Goal: Information Seeking & Learning: Learn about a topic

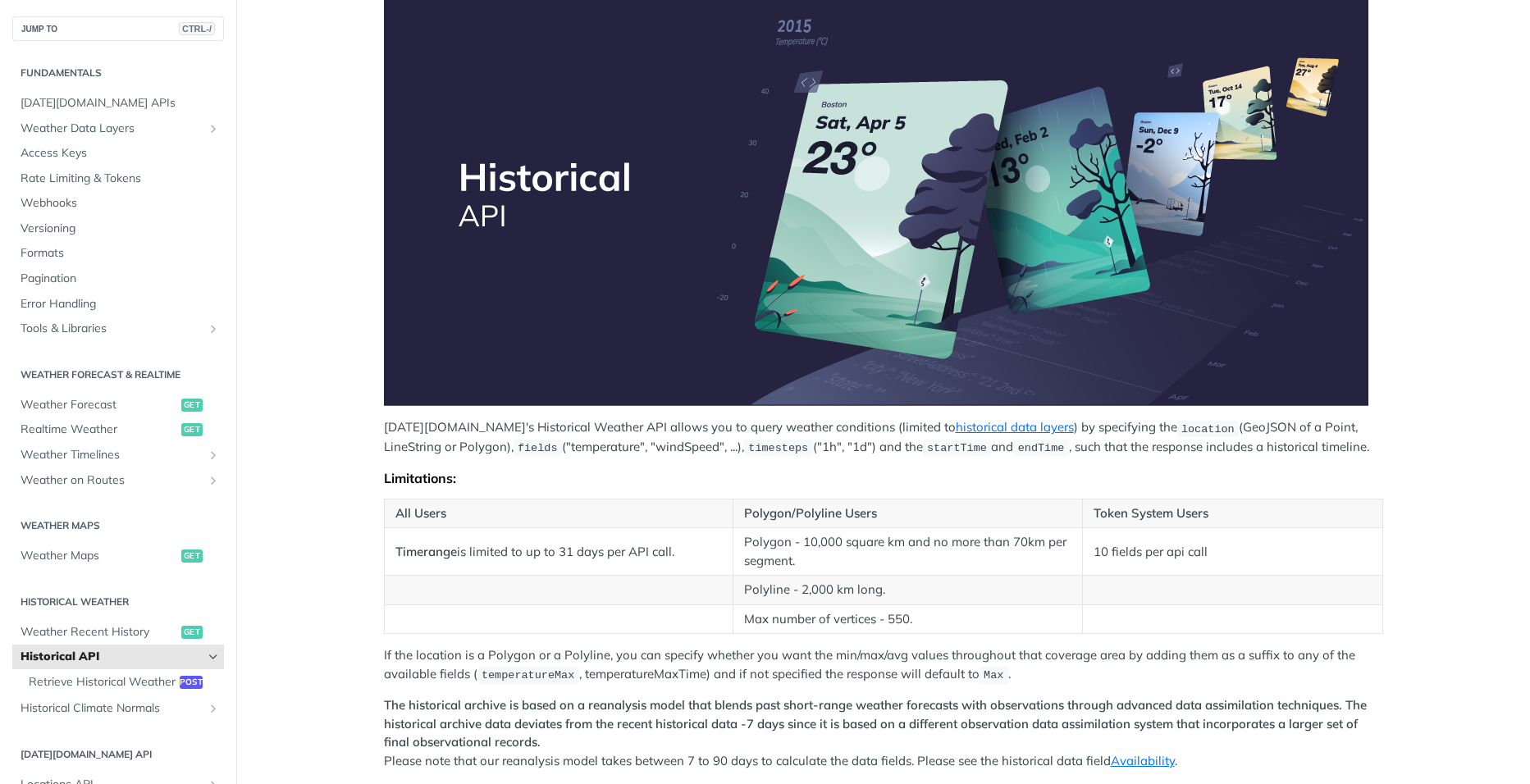
scroll to position [246, 0]
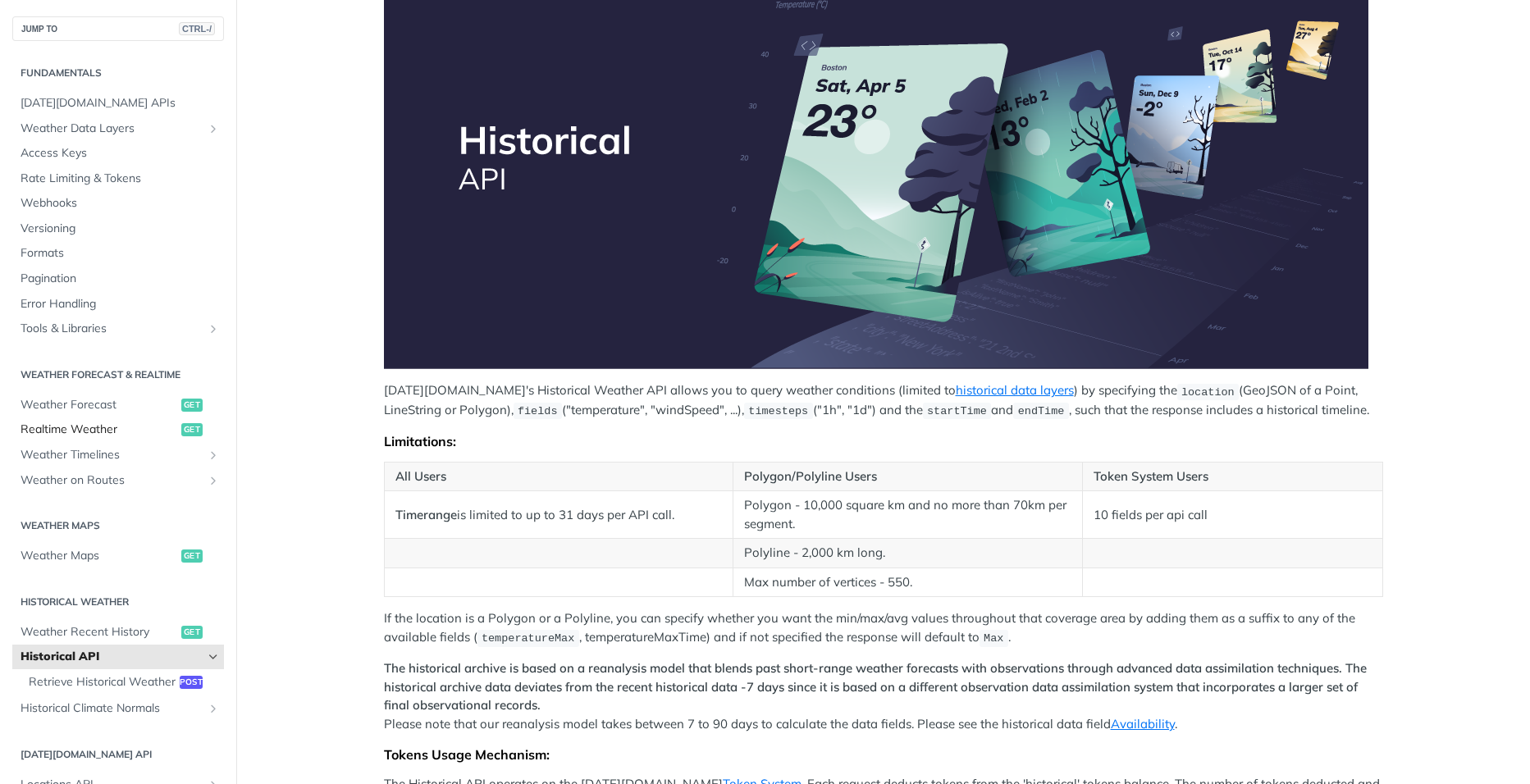
click at [90, 424] on span "Realtime Weather" at bounding box center [99, 429] width 157 height 16
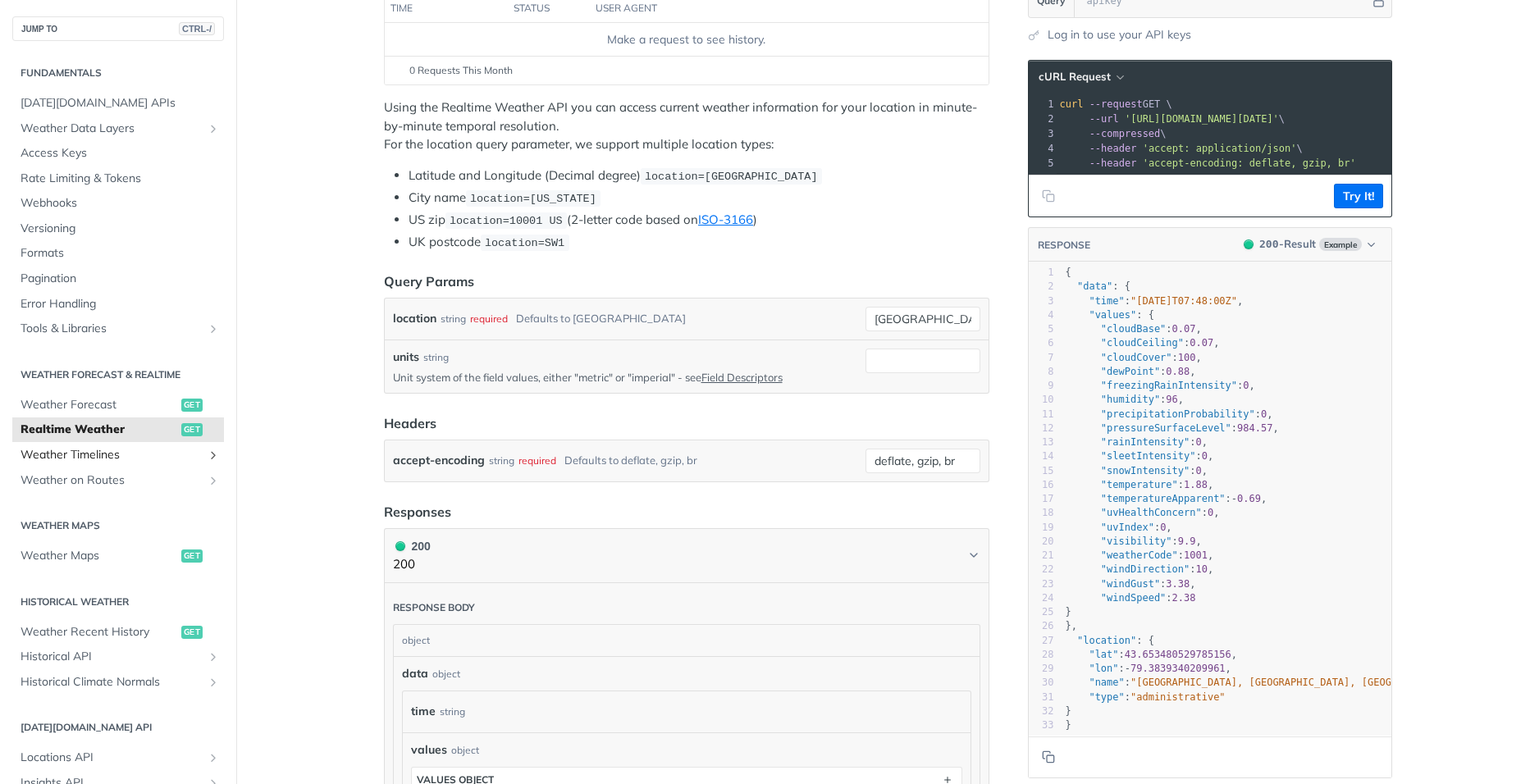
click at [76, 460] on span "Weather Timelines" at bounding box center [111, 455] width 182 height 16
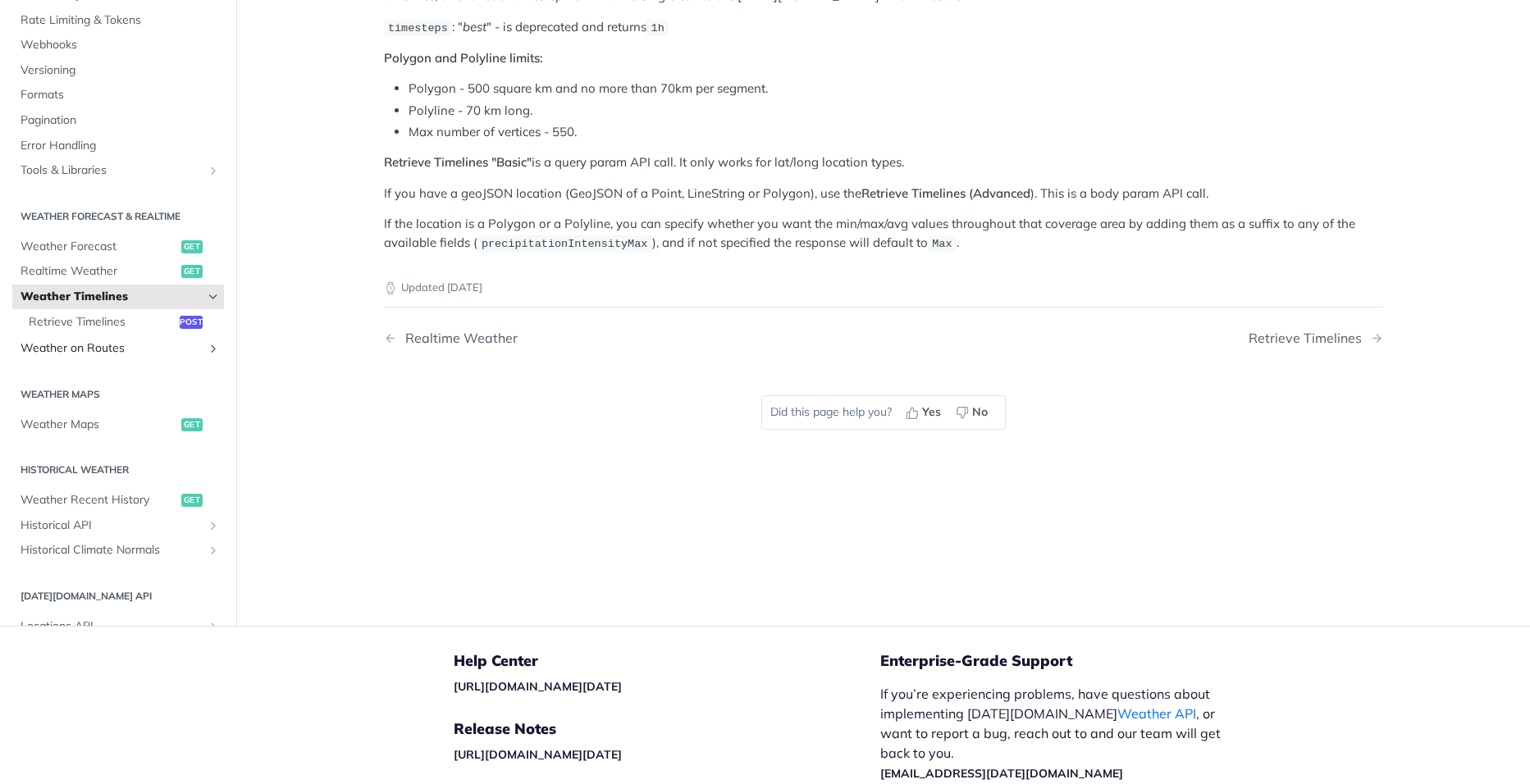
click at [97, 343] on span "Weather on Routes" at bounding box center [111, 348] width 182 height 16
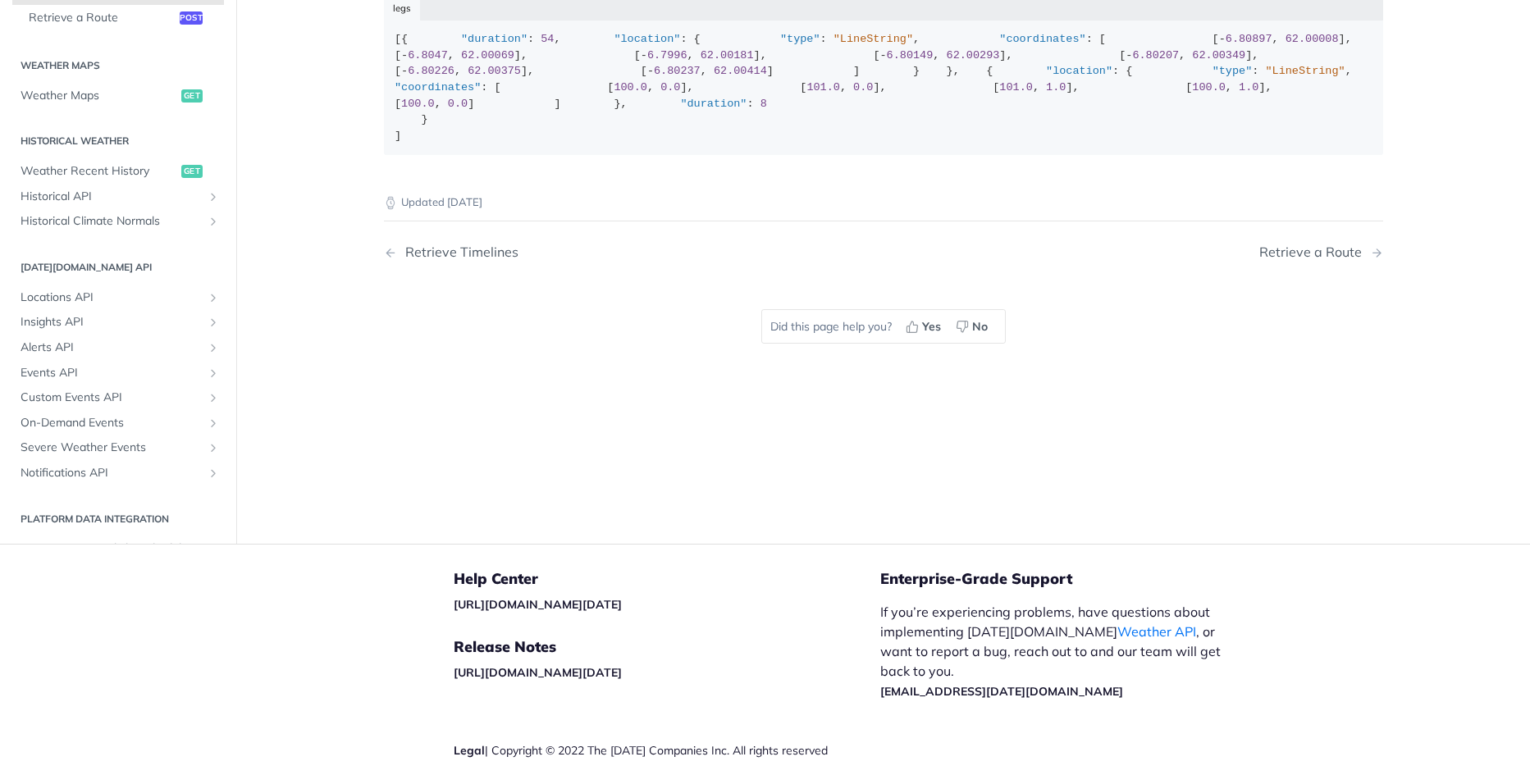
scroll to position [328, 0]
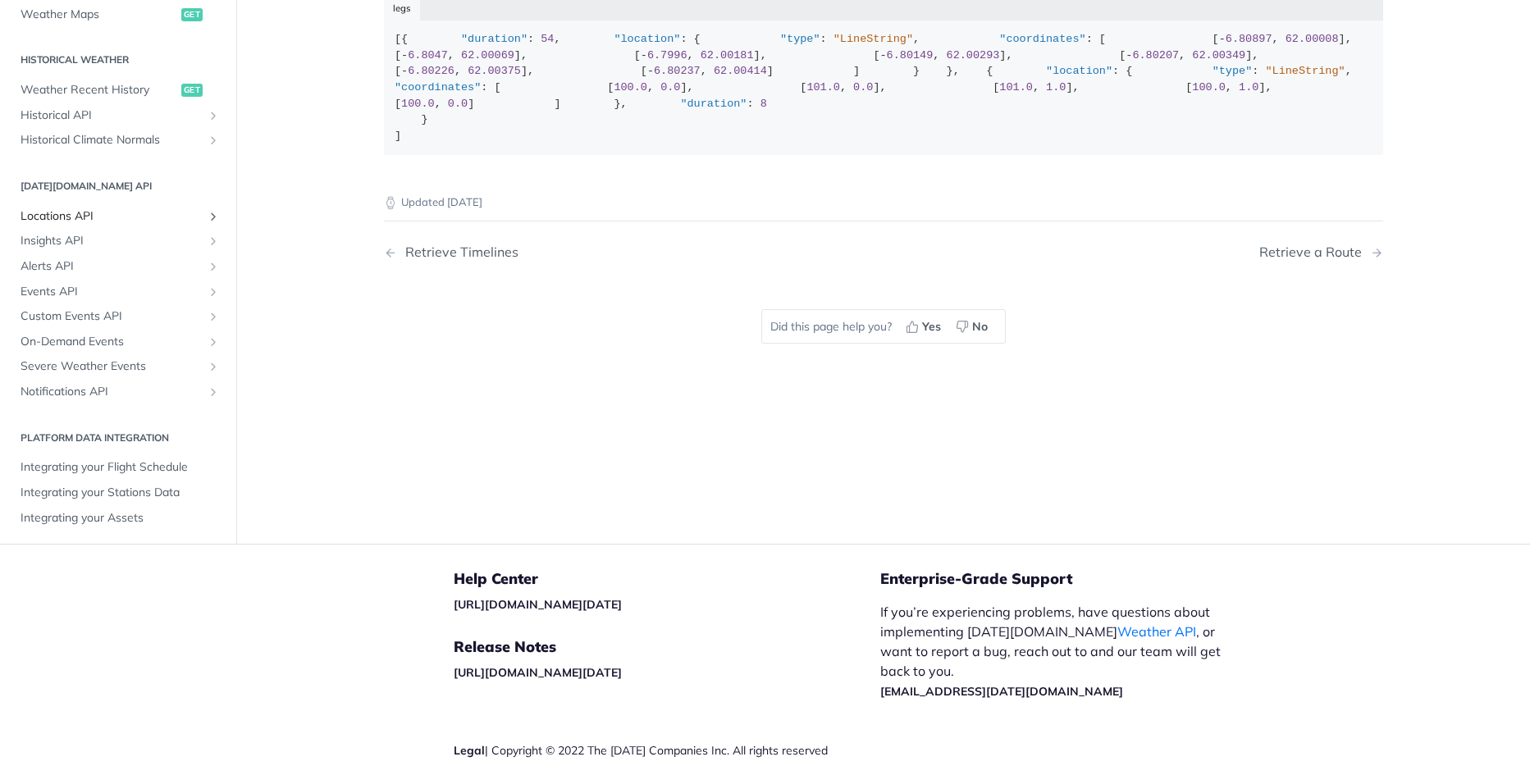
click at [38, 224] on span "Locations API" at bounding box center [111, 216] width 182 height 16
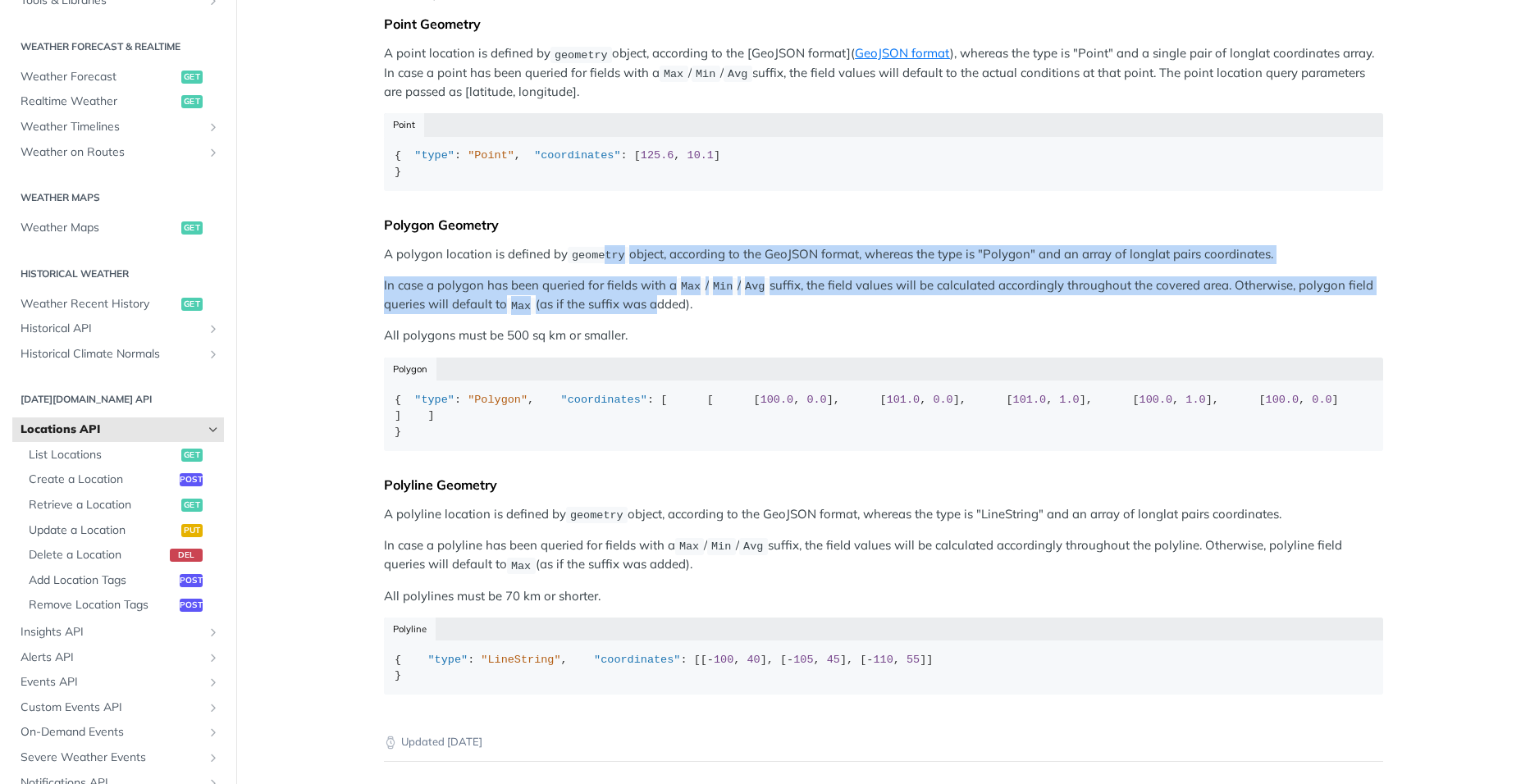
drag, startPoint x: 599, startPoint y: 286, endPoint x: 645, endPoint y: 342, distance: 72.5
click at [645, 342] on div "Predefined locations can be queried in any of the data endpoints (/timeline, /r…" at bounding box center [883, 287] width 999 height 840
click at [645, 315] on p "In case a polygon has been queried for fields with a Max / Min / Avg suffix, th…" at bounding box center [883, 295] width 999 height 39
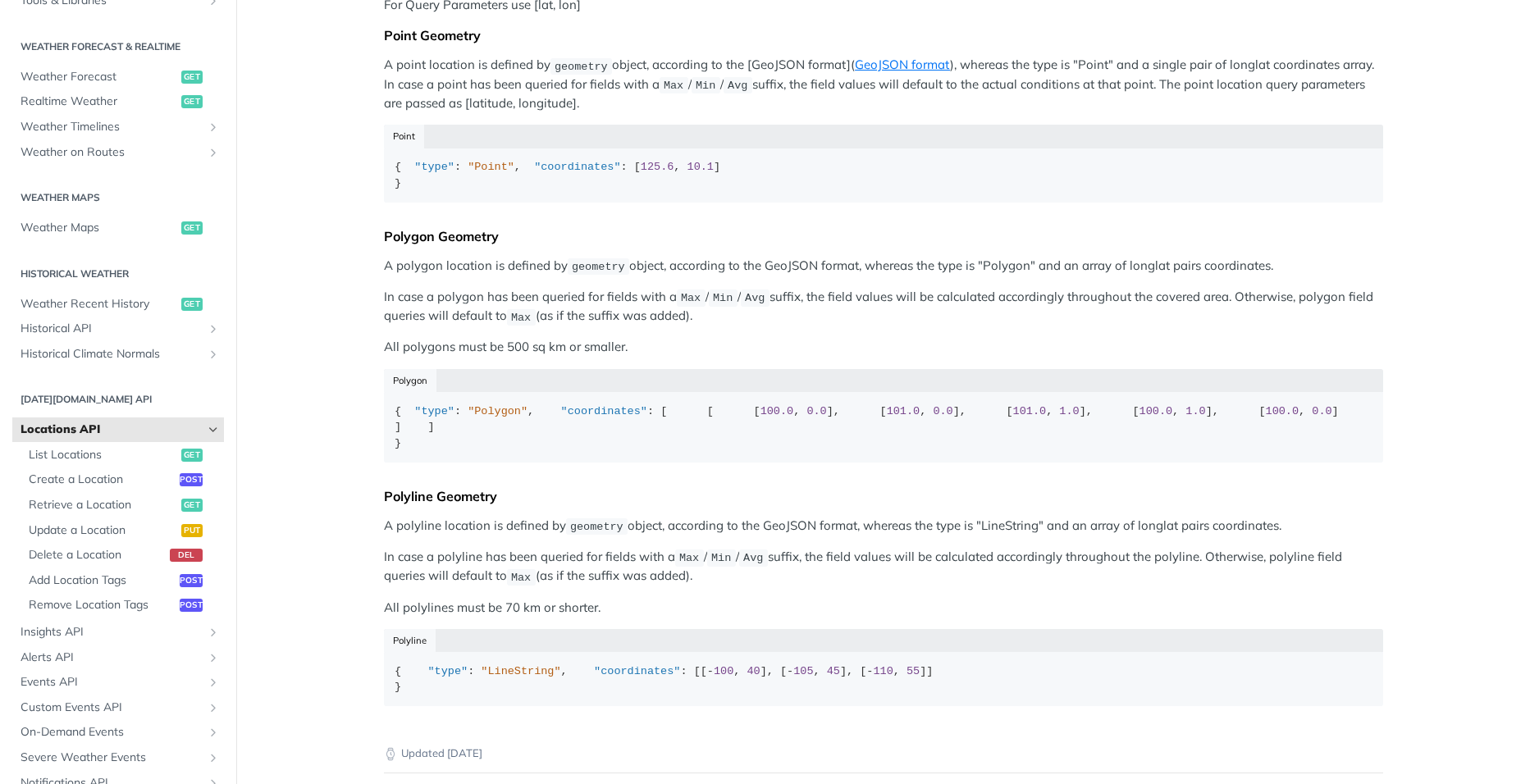
scroll to position [328, 0]
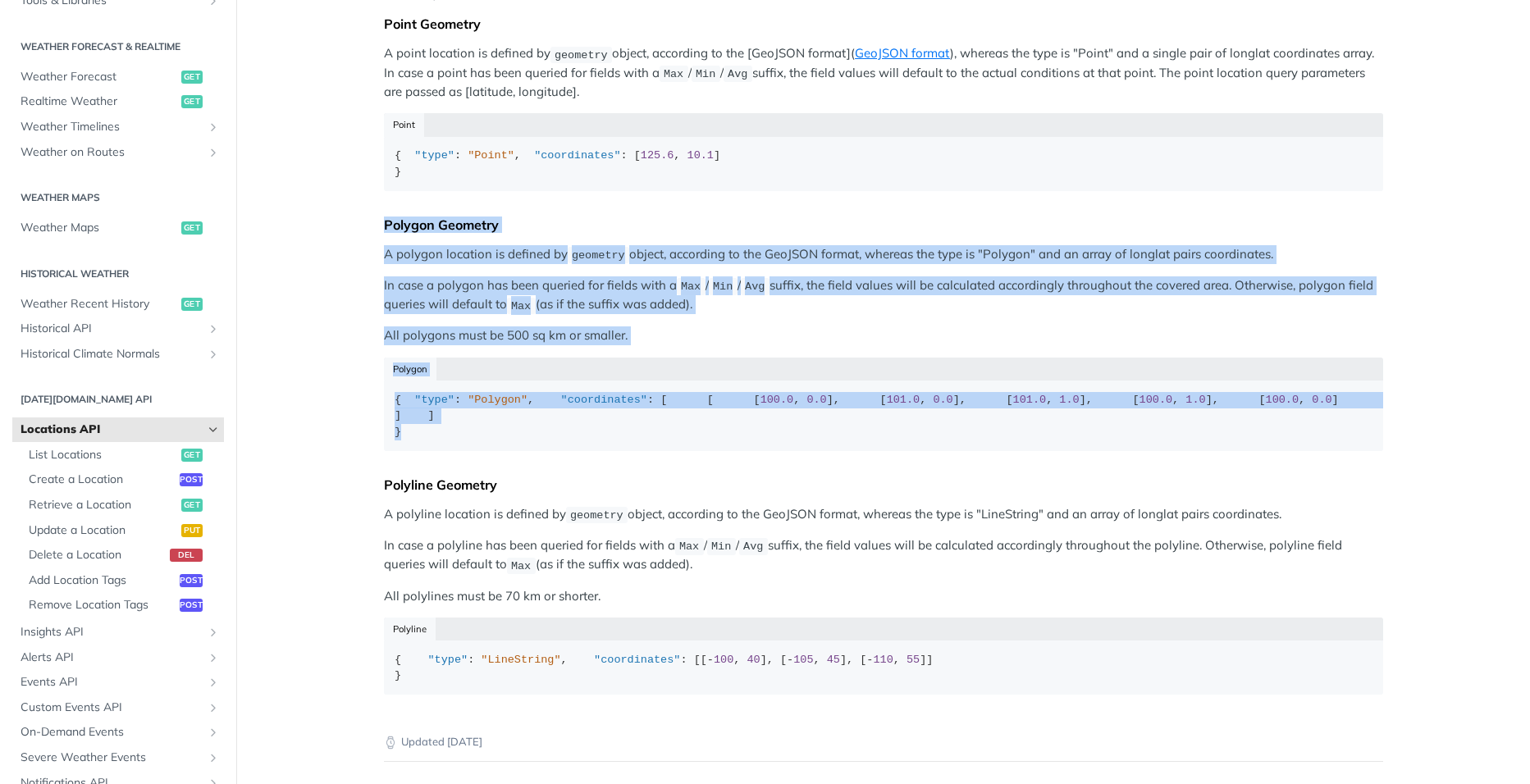
drag, startPoint x: 462, startPoint y: 609, endPoint x: 376, endPoint y: 255, distance: 364.3
click at [376, 255] on article "Locations API Predefined locations can be queried in any of the data endpoints …" at bounding box center [884, 350] width 1050 height 1181
click at [509, 441] on div "{ "type" : "Polygon" , "coordinates" : [ [ [ 100.0 , 0.0 ], [ 101.0 , 0.0 ], [ …" at bounding box center [882, 415] width 977 height 48
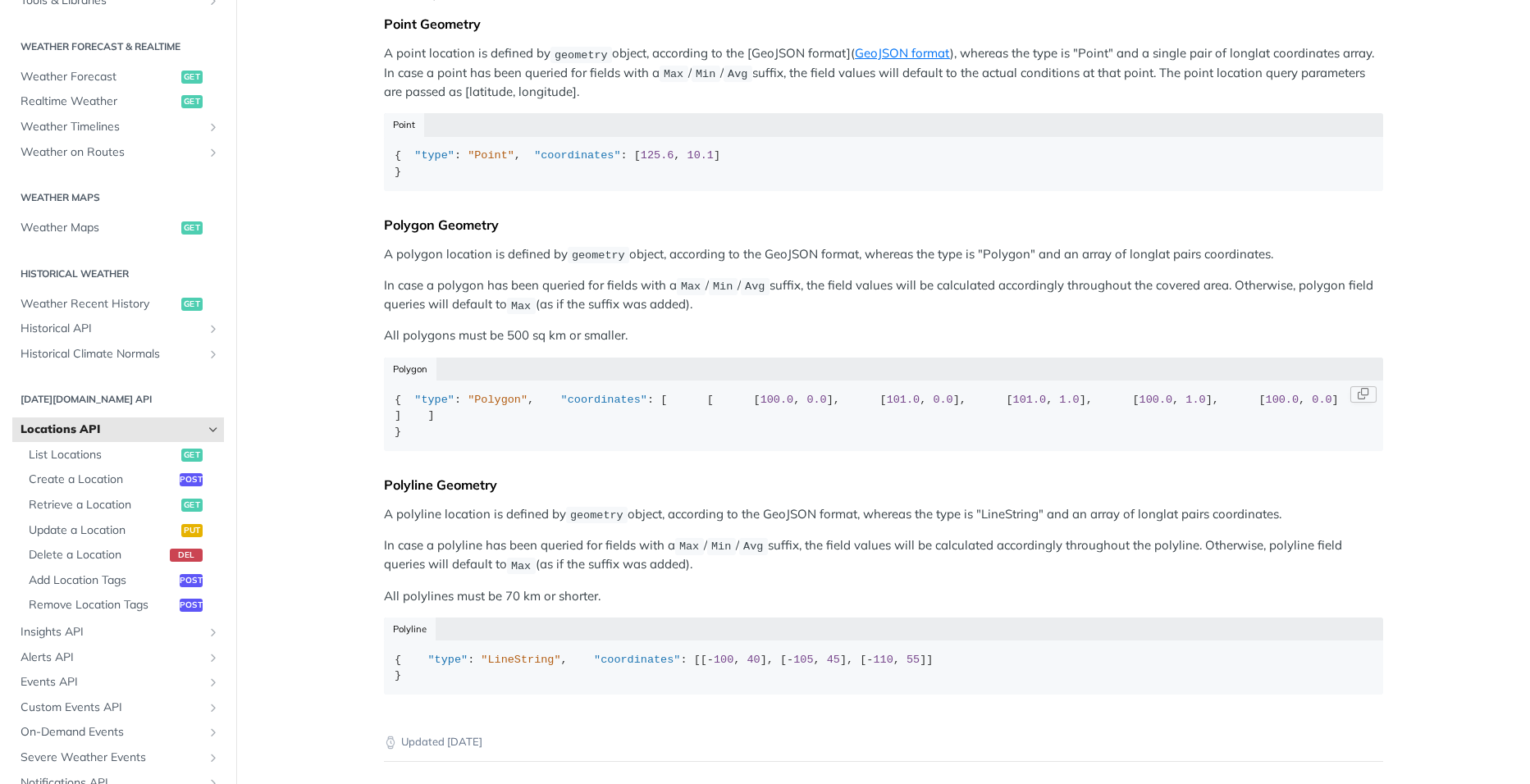
click at [629, 441] on div "{ "type" : "Polygon" , "coordinates" : [ [ [ 100.0 , 0.0 ], [ 101.0 , 0.0 ], [ …" at bounding box center [882, 415] width 977 height 48
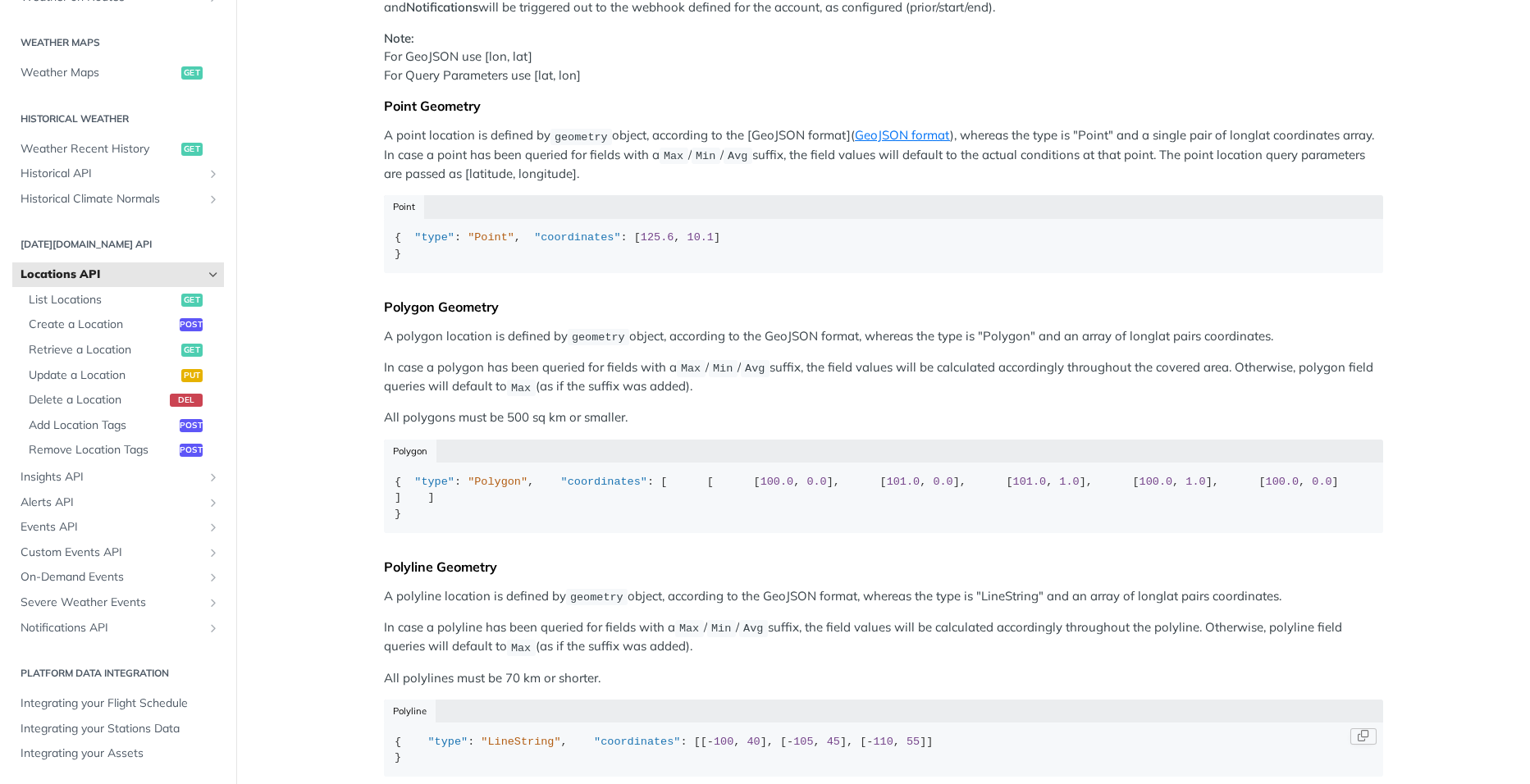
scroll to position [0, 0]
